Goal: Information Seeking & Learning: Learn about a topic

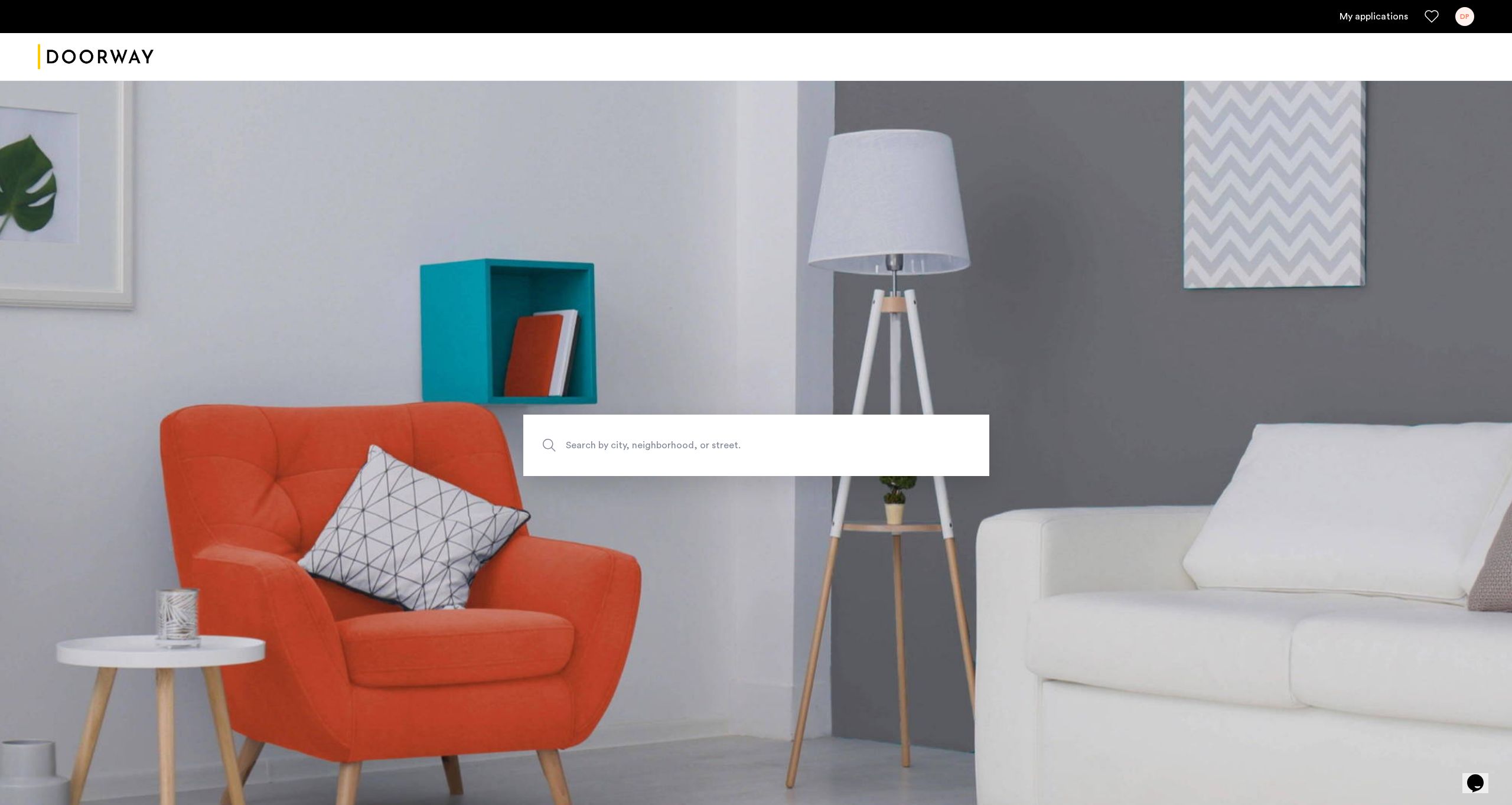
click at [1368, 13] on link "My applications" at bounding box center [1373, 16] width 68 height 14
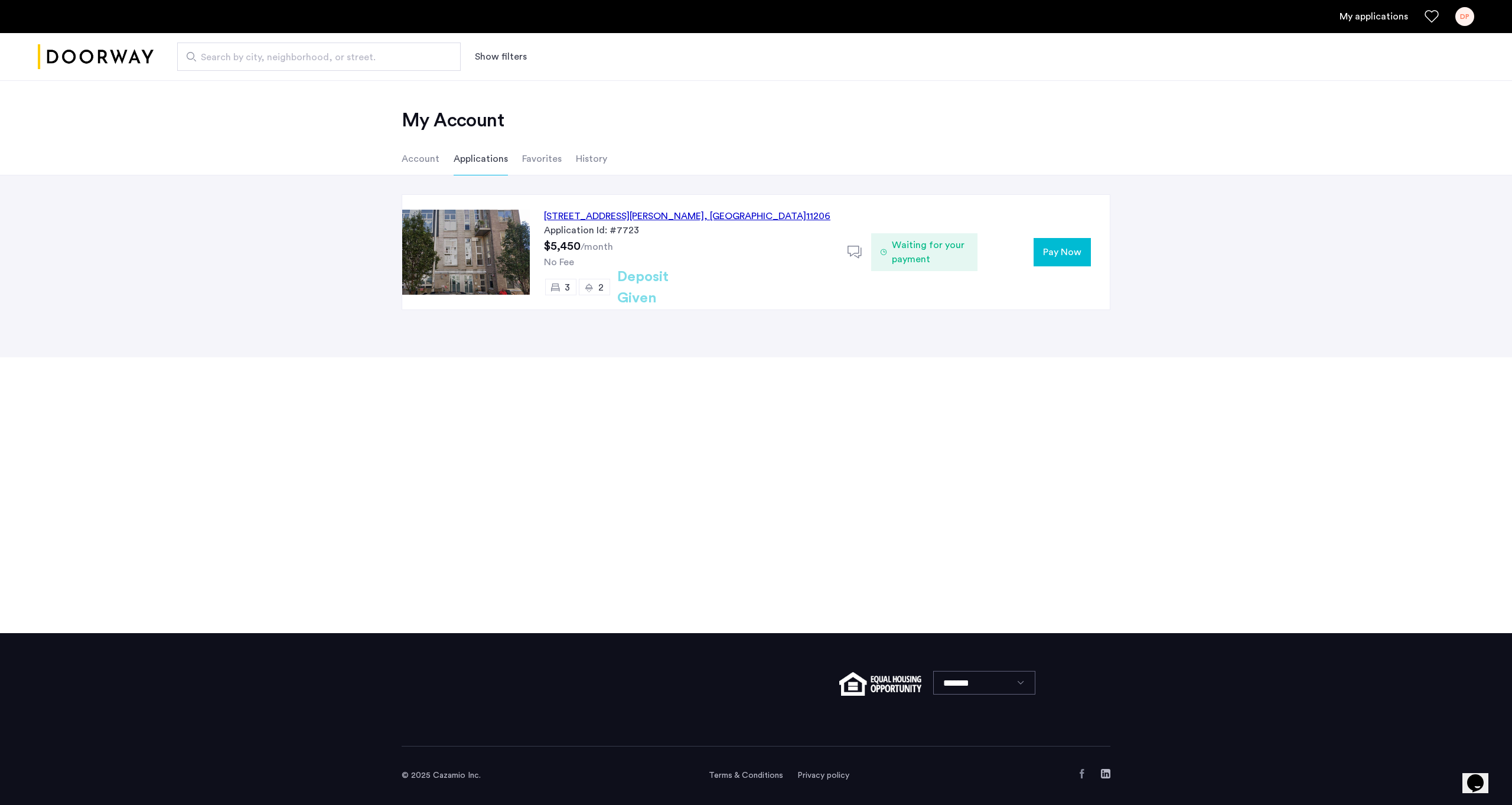
click at [679, 219] on div "14 Meserole Street, Unit 2B, Brooklyn , NY 11206" at bounding box center [687, 216] width 286 height 14
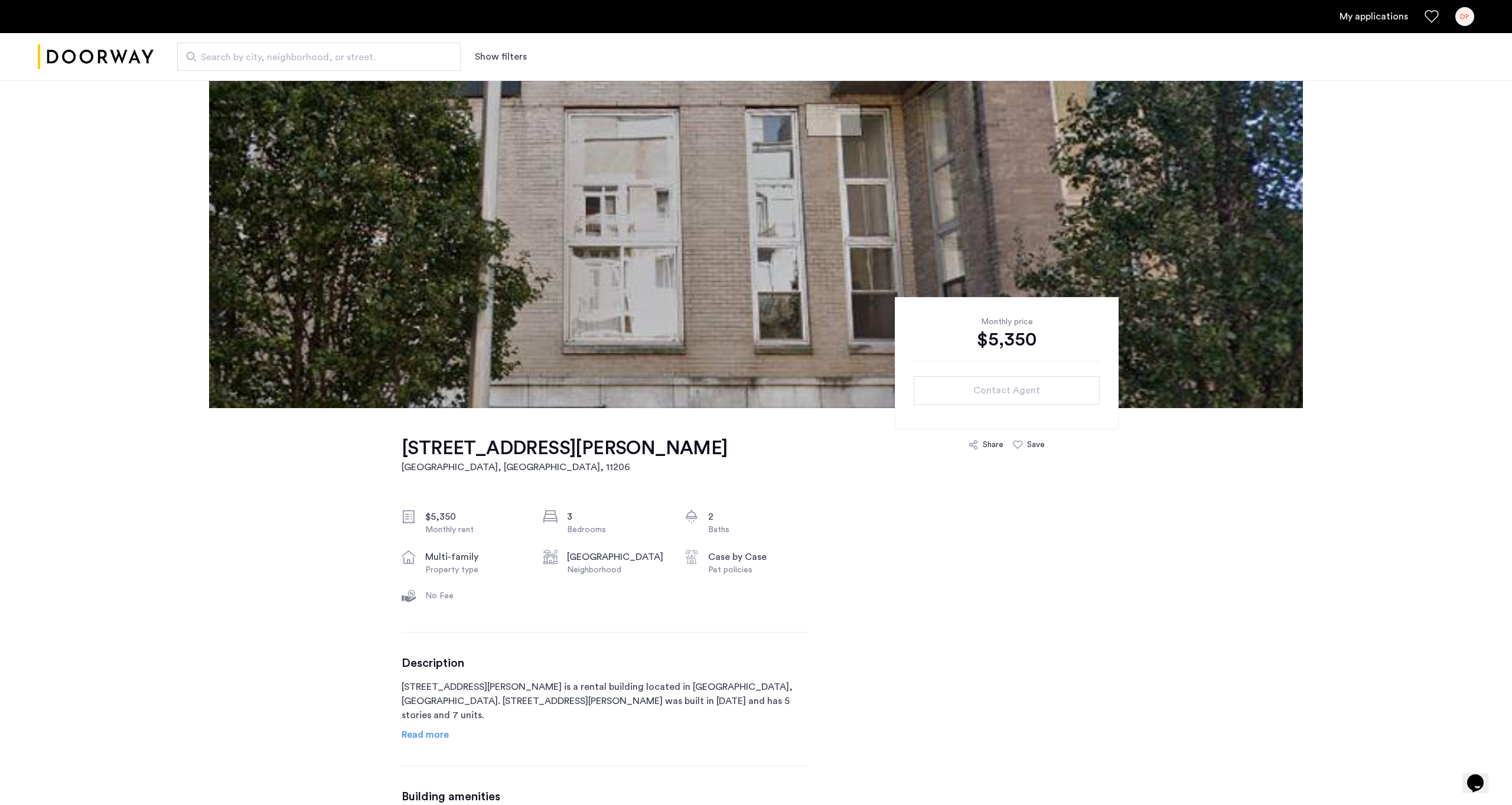
scroll to position [67, 0]
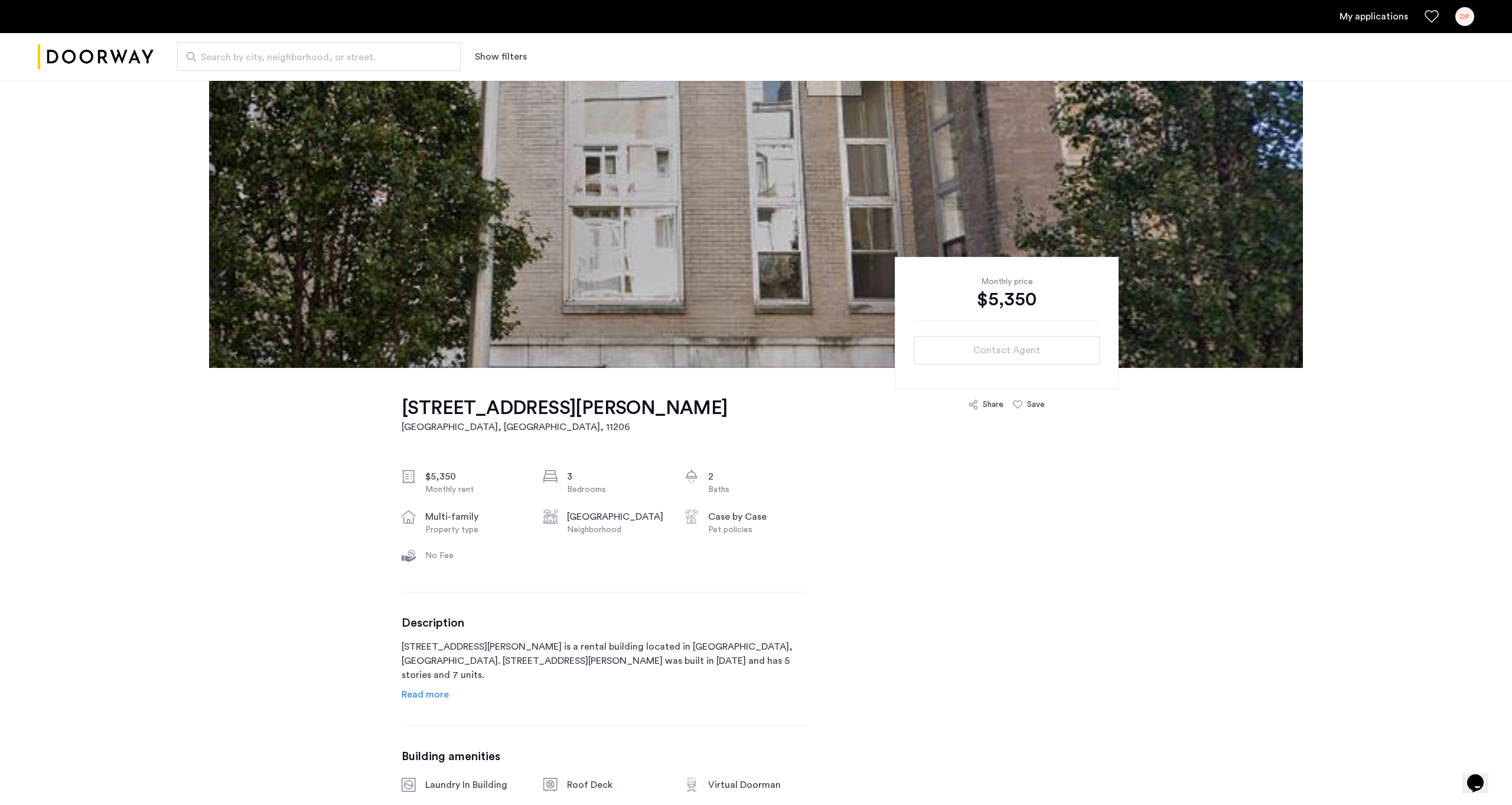
click at [431, 696] on span "Read more" at bounding box center [424, 694] width 47 height 10
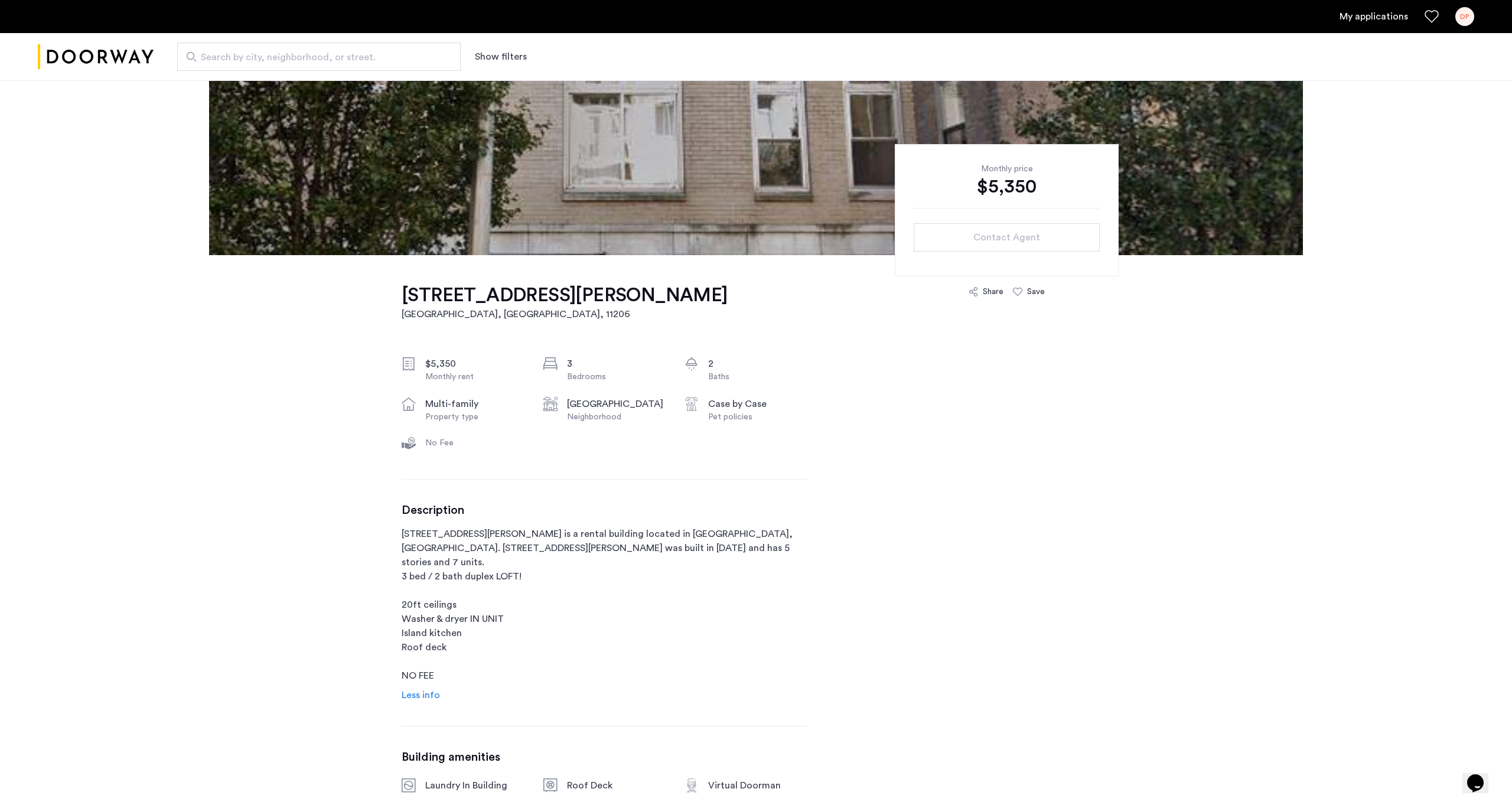
scroll to position [191, 0]
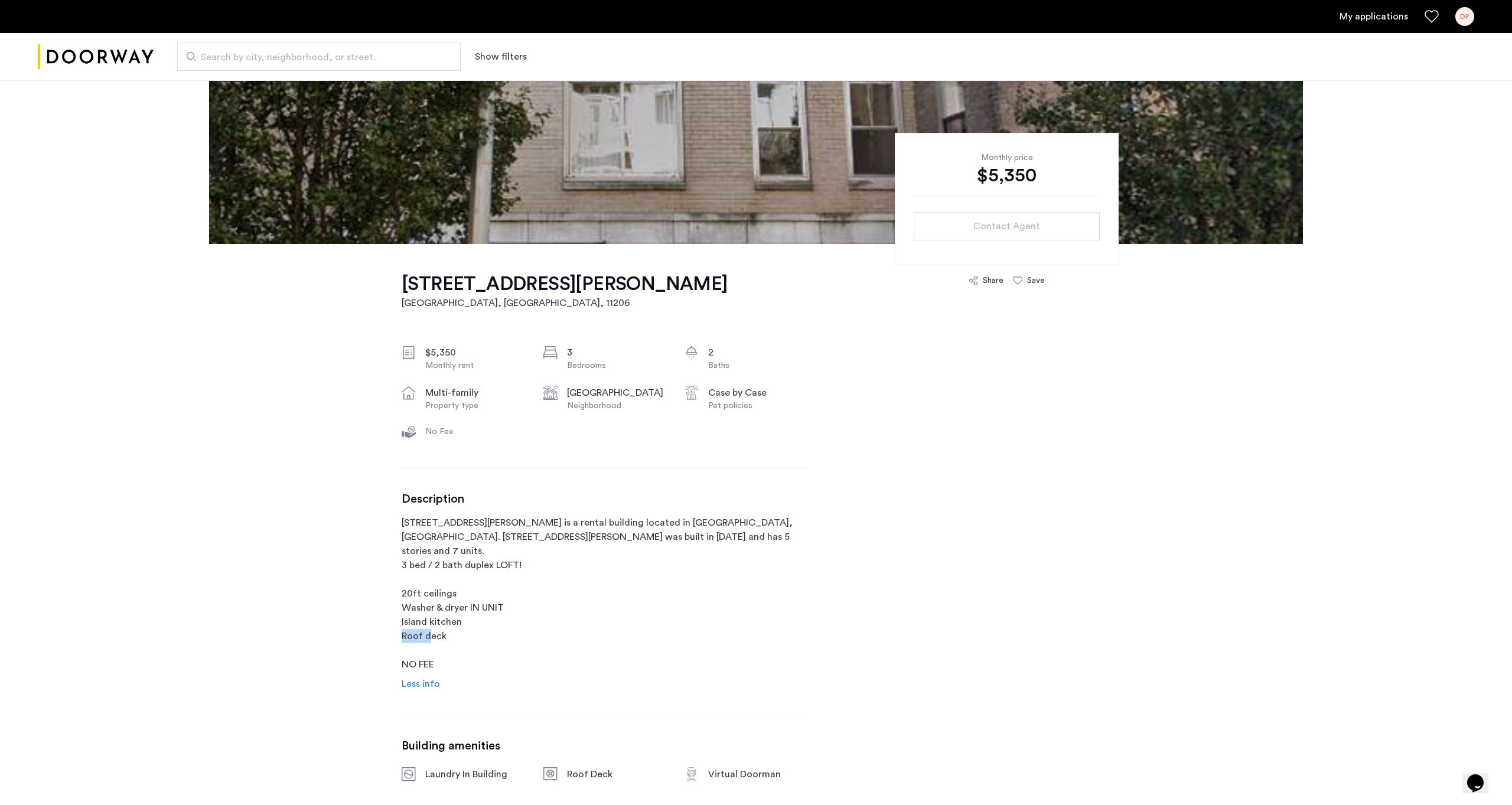
drag, startPoint x: 399, startPoint y: 620, endPoint x: 427, endPoint y: 617, distance: 28.2
click at [427, 617] on p "14 Meserole Street is a rental building located in Brooklyn, NY. 14 Meserole St…" at bounding box center [604, 593] width 406 height 156
click at [448, 623] on p "14 Meserole Street is a rental building located in Brooklyn, NY. 14 Meserole St…" at bounding box center [604, 593] width 406 height 156
drag, startPoint x: 450, startPoint y: 623, endPoint x: 414, endPoint y: 581, distance: 55.3
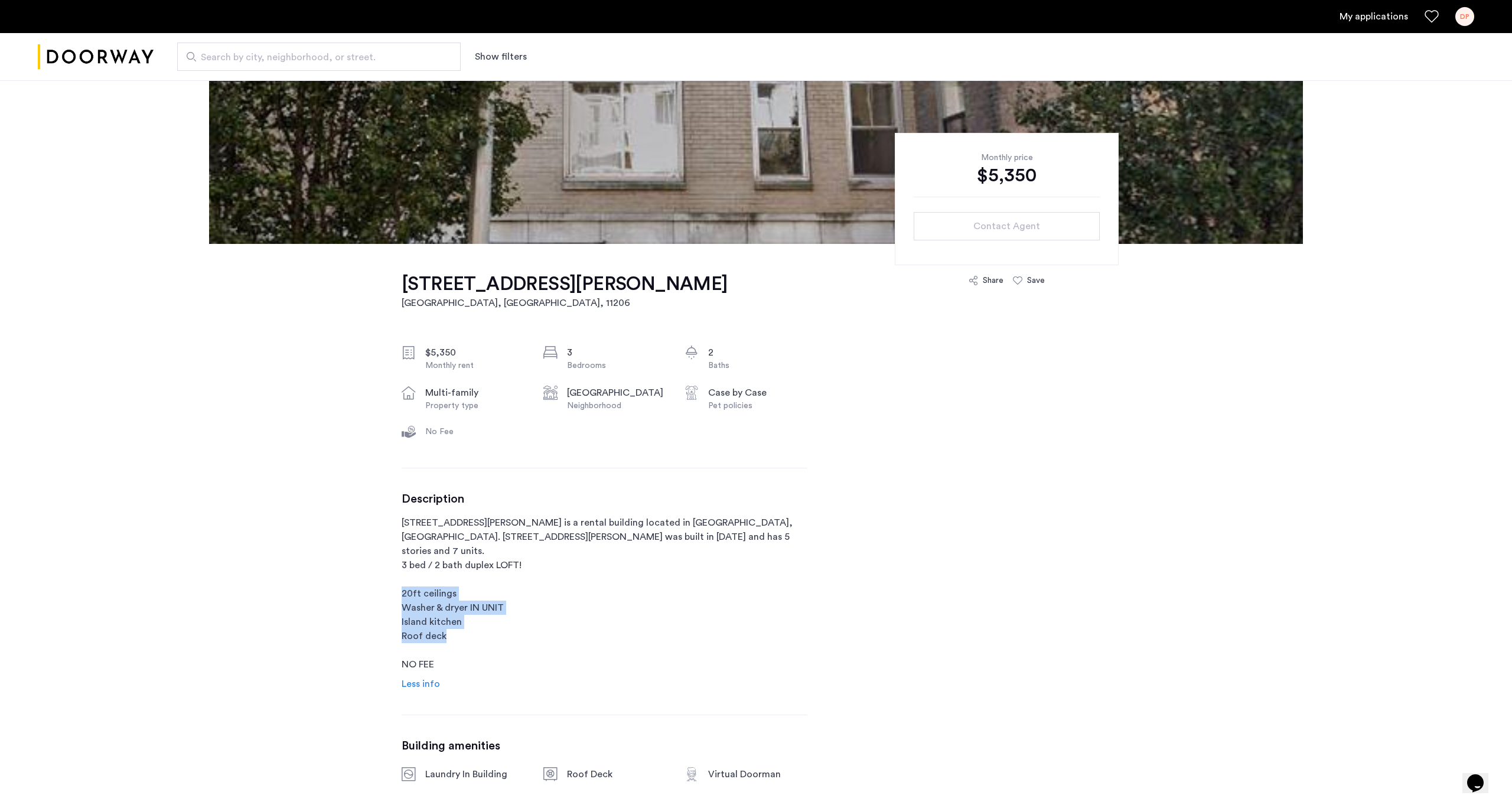
click at [402, 579] on p "14 Meserole Street is a rental building located in Brooklyn, NY. 14 Meserole St…" at bounding box center [604, 593] width 406 height 156
click at [461, 591] on p "14 Meserole Street is a rental building located in Brooklyn, NY. 14 Meserole St…" at bounding box center [604, 593] width 406 height 156
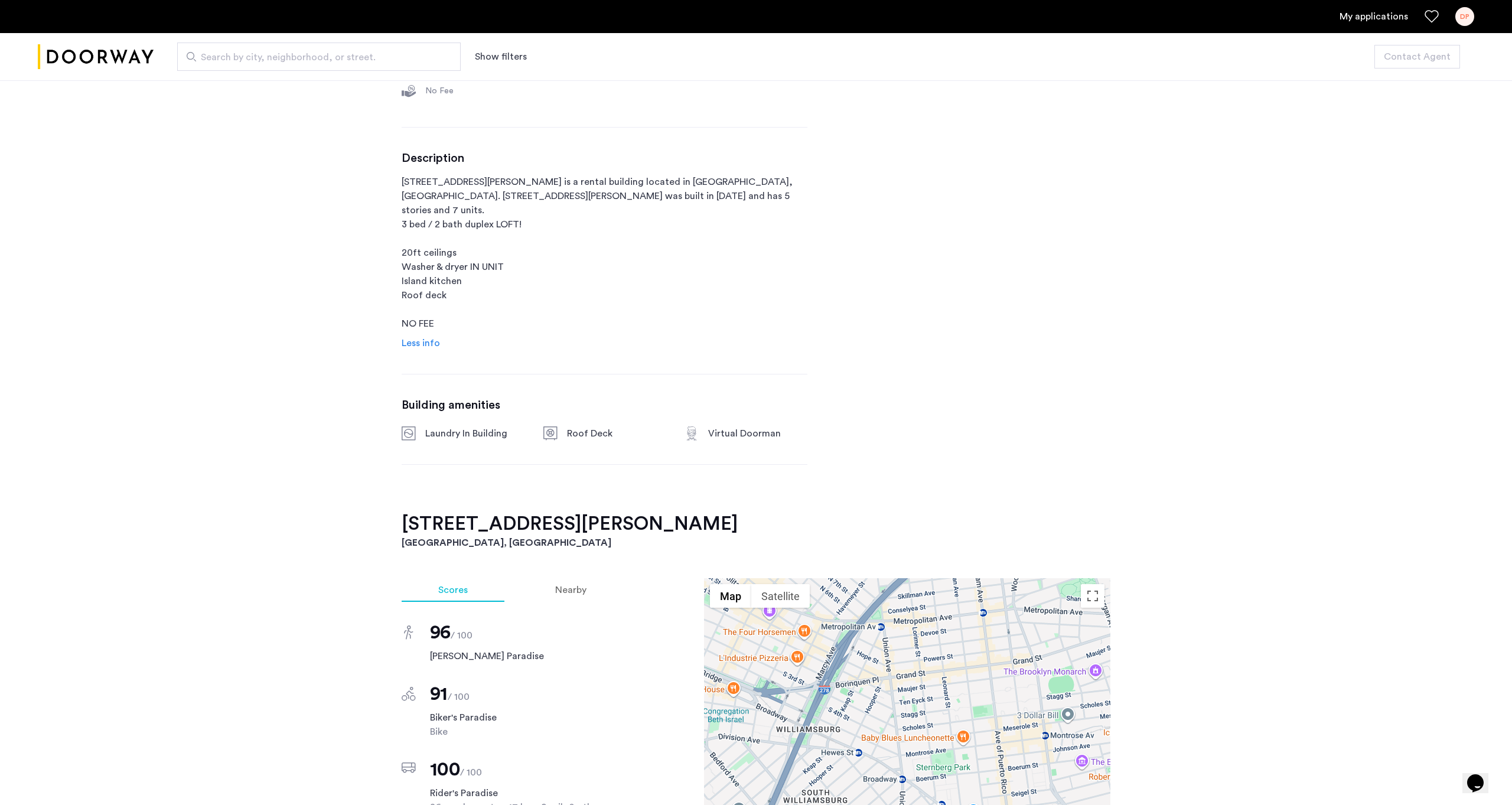
scroll to position [532, 0]
click at [644, 425] on div "Roof Deck" at bounding box center [616, 432] width 99 height 14
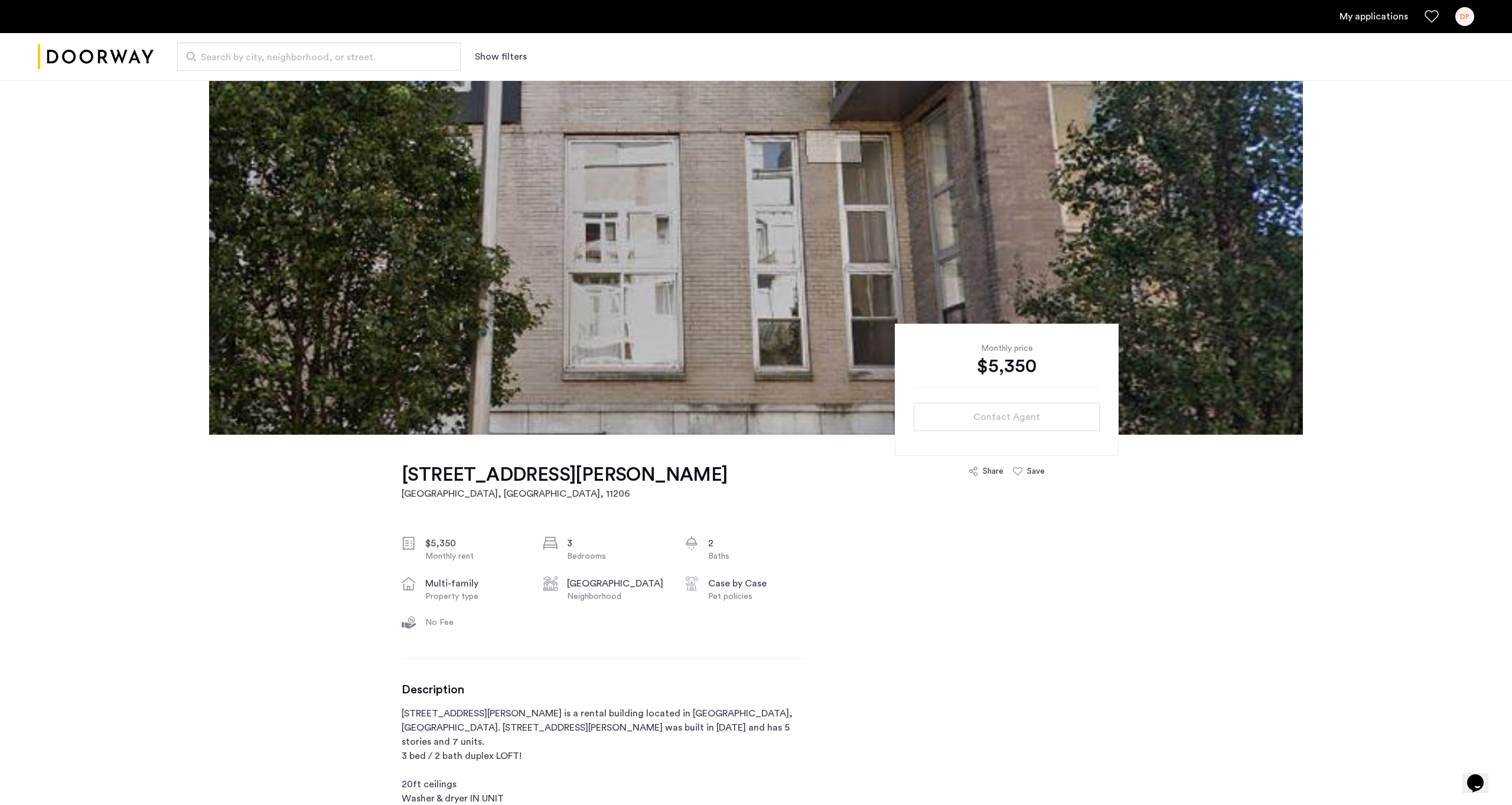
scroll to position [0, 0]
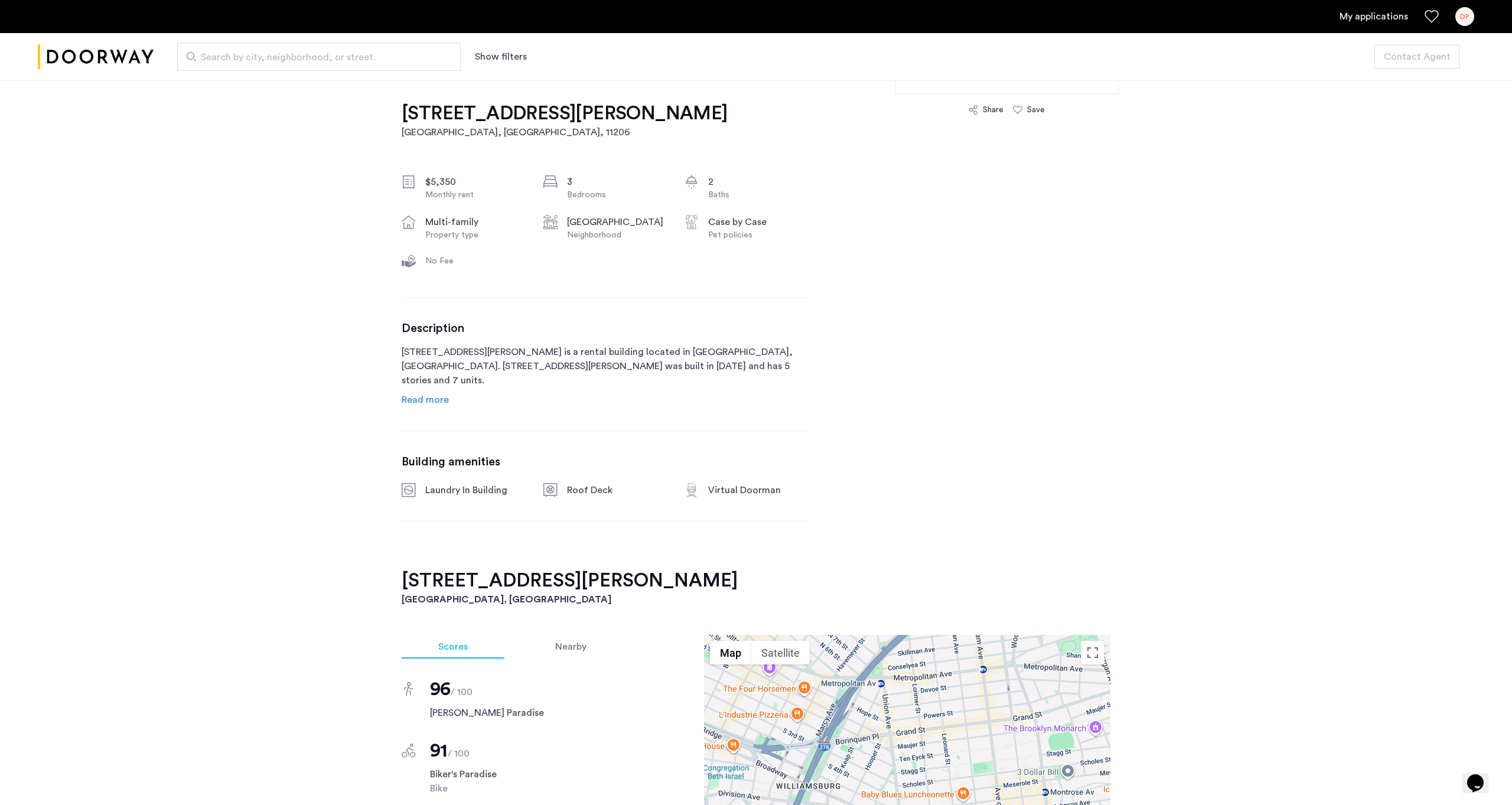
scroll to position [361, 0]
click at [420, 403] on span "Read more" at bounding box center [424, 400] width 47 height 10
